Goal: Task Accomplishment & Management: Manage account settings

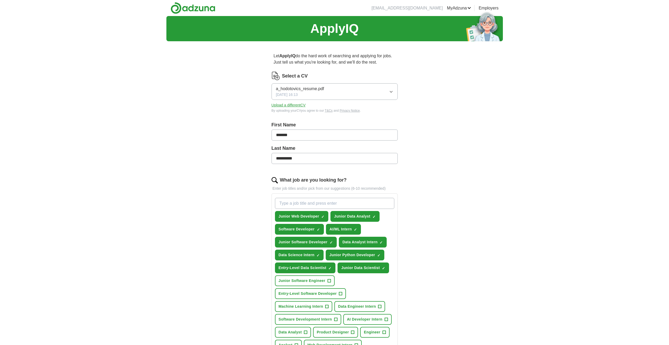
click at [294, 106] on button "Upload a different CV" at bounding box center [289, 106] width 34 height 6
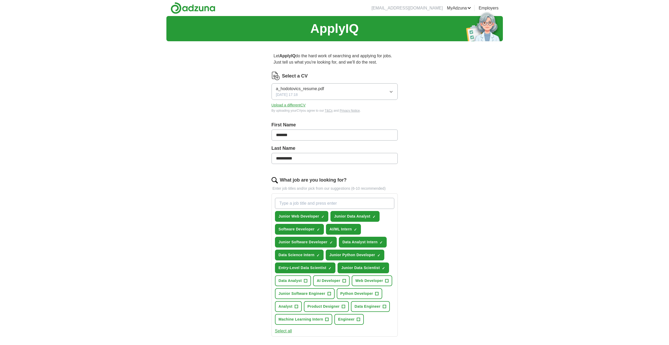
click at [0, 0] on link "CVs" at bounding box center [0, 0] width 0 height 0
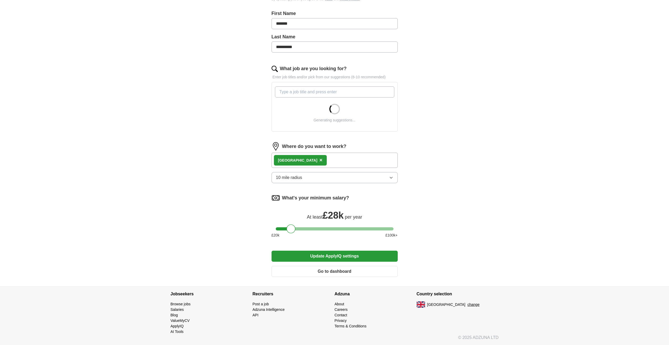
scroll to position [33, 0]
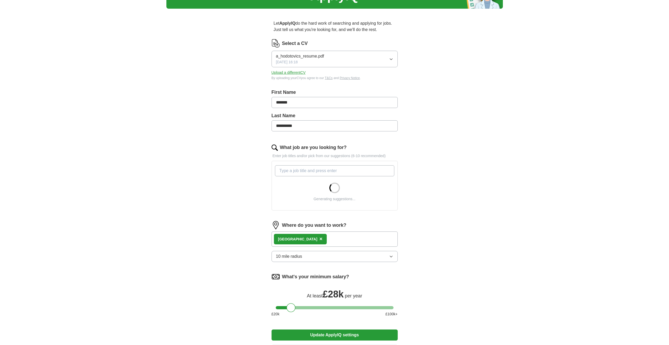
click at [332, 173] on input "What job are you looking for?" at bounding box center [334, 170] width 119 height 11
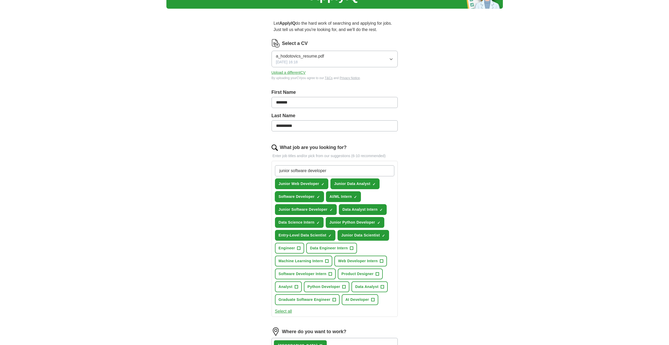
click at [0, 0] on span "×" at bounding box center [0, 0] width 0 height 0
click at [342, 170] on input "junior software developer" at bounding box center [334, 170] width 119 height 11
click at [333, 300] on span "+" at bounding box center [334, 300] width 3 height 4
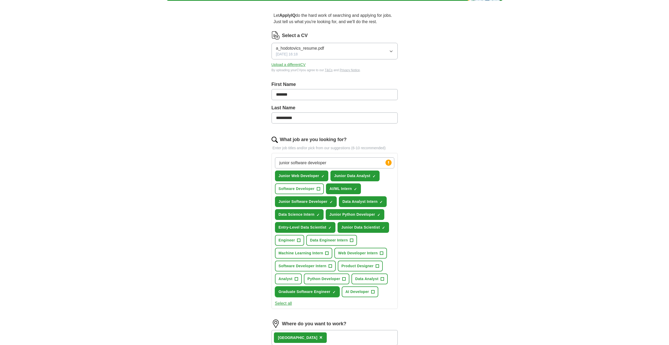
scroll to position [0, 0]
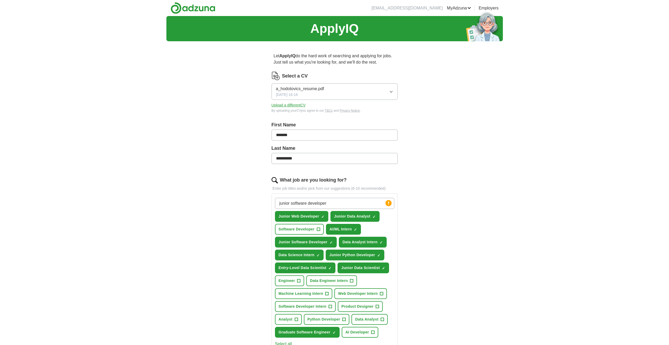
drag, startPoint x: 341, startPoint y: 204, endPoint x: 291, endPoint y: 203, distance: 50.5
click at [291, 203] on input "junior software developer" at bounding box center [334, 203] width 119 height 11
type input "junior"
drag, startPoint x: 304, startPoint y: 202, endPoint x: 241, endPoint y: 199, distance: 62.7
click at [241, 200] on div "**********" at bounding box center [334, 260] width 337 height 489
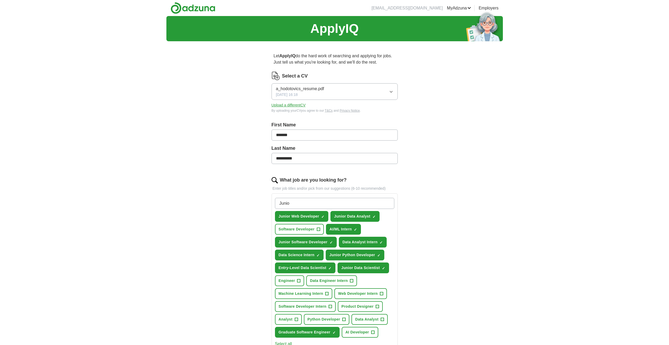
type input "Junior"
drag, startPoint x: 308, startPoint y: 203, endPoint x: 232, endPoint y: 197, distance: 76.8
click at [242, 199] on div "**********" at bounding box center [334, 260] width 337 height 489
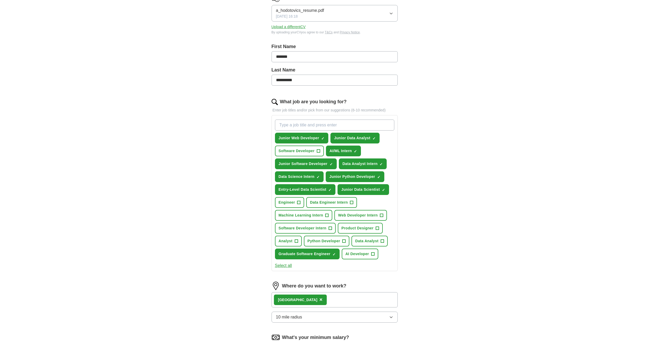
scroll to position [79, 0]
click at [328, 214] on span "+" at bounding box center [327, 215] width 3 height 4
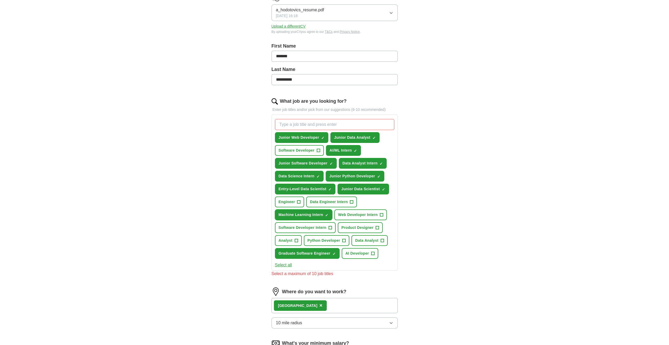
click at [0, 0] on span "×" at bounding box center [0, 0] width 0 height 0
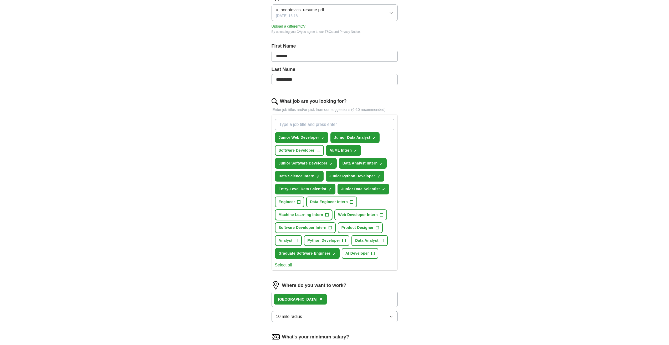
scroll to position [184, 0]
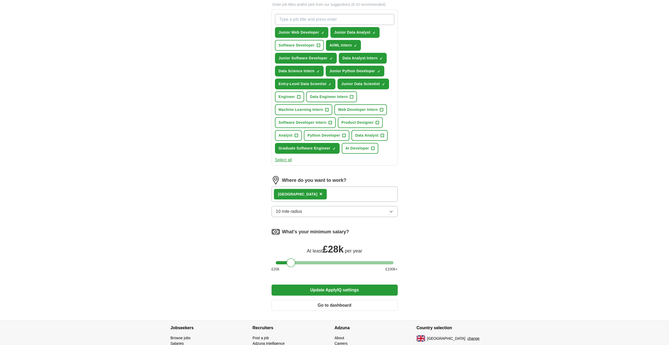
click at [341, 291] on button "Update ApplyIQ settings" at bounding box center [335, 290] width 126 height 11
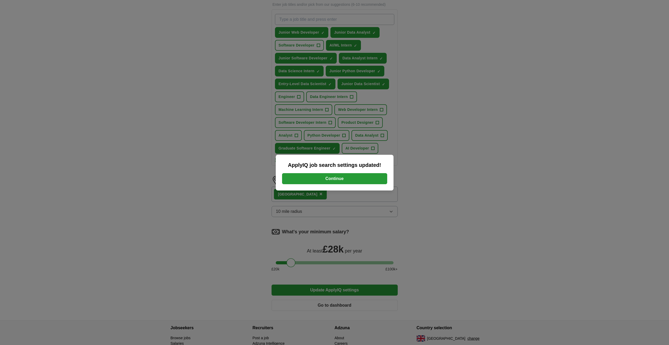
click at [333, 174] on button "Continue" at bounding box center [334, 178] width 105 height 11
